Goal: Find specific page/section: Find specific page/section

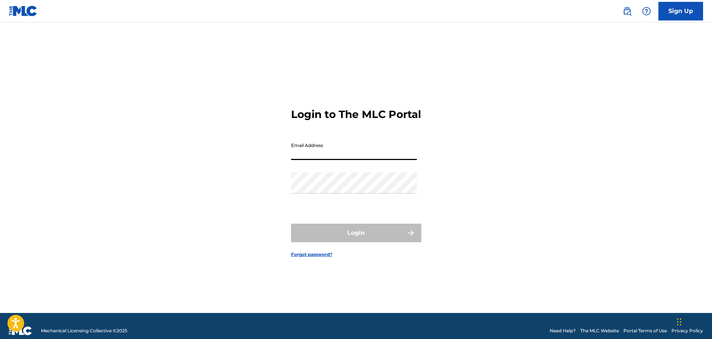
click at [327, 156] on input "Email Address" at bounding box center [354, 149] width 126 height 21
type input "[PERSON_NAME][EMAIL_ADDRESS][PERSON_NAME][DOMAIN_NAME]"
click at [350, 205] on div "Password" at bounding box center [354, 188] width 126 height 33
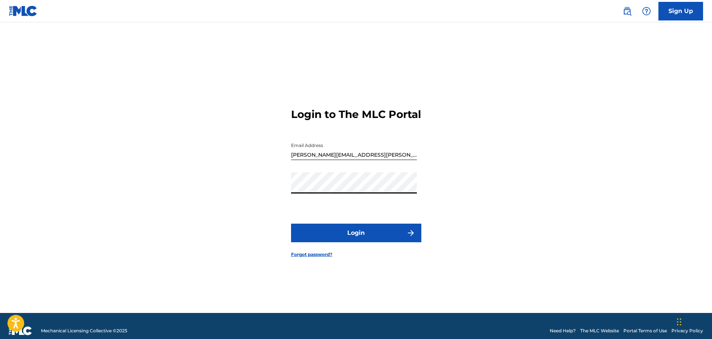
click at [505, 245] on div "Login to The MLC Portal Email Address thomas.mathieson@ayomusicgroup.com Passwo…" at bounding box center [356, 177] width 521 height 272
click at [364, 242] on button "Login" at bounding box center [356, 233] width 130 height 19
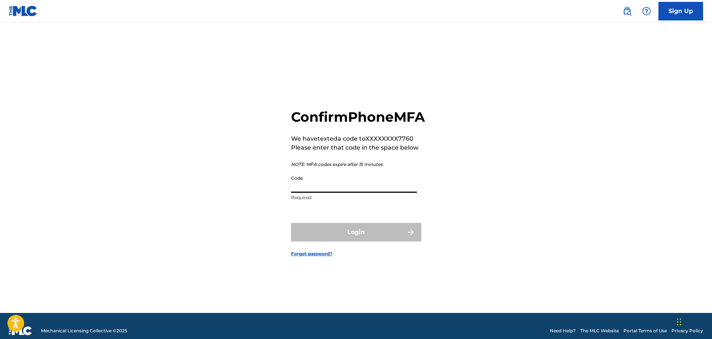
click at [367, 193] on input "Code" at bounding box center [354, 182] width 126 height 21
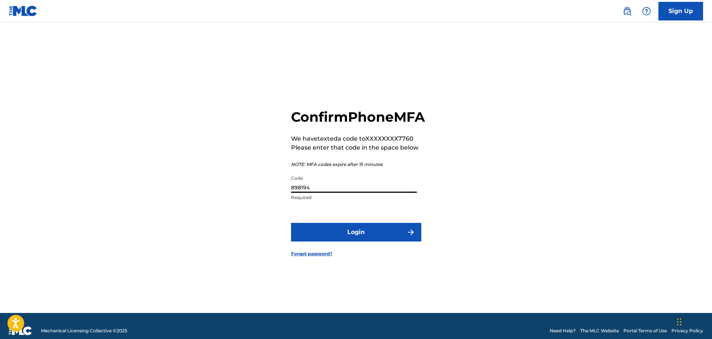
type input "898194"
click at [370, 234] on button "Login" at bounding box center [356, 232] width 130 height 19
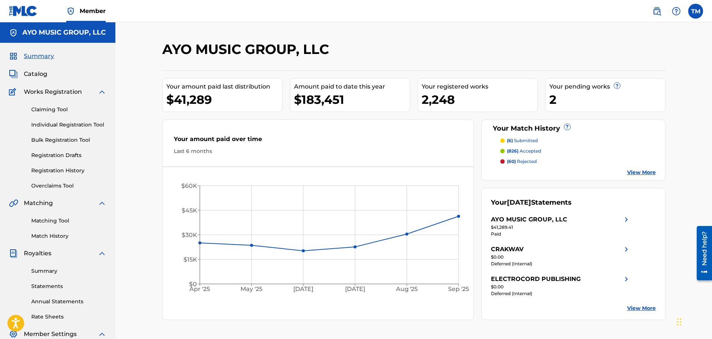
click at [75, 167] on link "Registration History" at bounding box center [68, 171] width 75 height 8
click at [52, 222] on link "Matching Tool" at bounding box center [68, 221] width 75 height 8
click at [652, 13] on link at bounding box center [656, 11] width 15 height 15
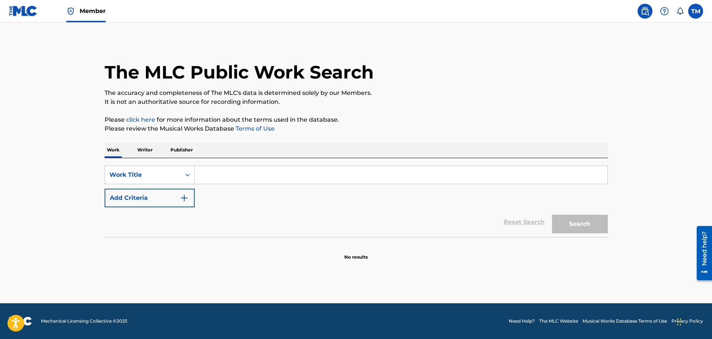
click at [175, 198] on button "Add Criteria" at bounding box center [150, 198] width 90 height 19
